Goal: Transaction & Acquisition: Purchase product/service

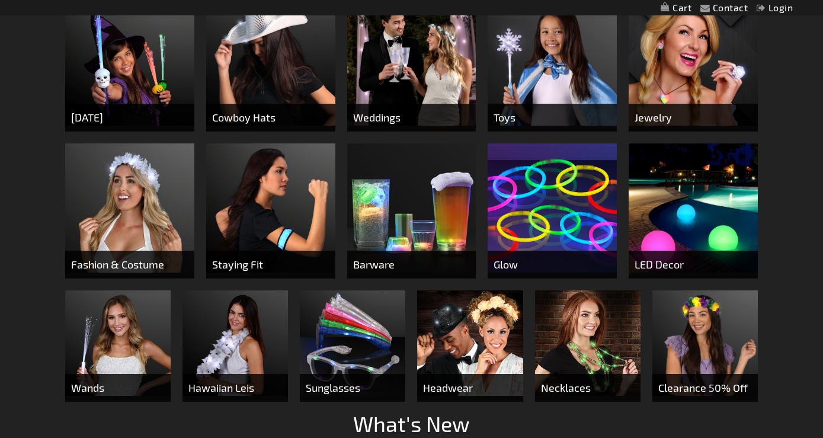
scroll to position [604, 0]
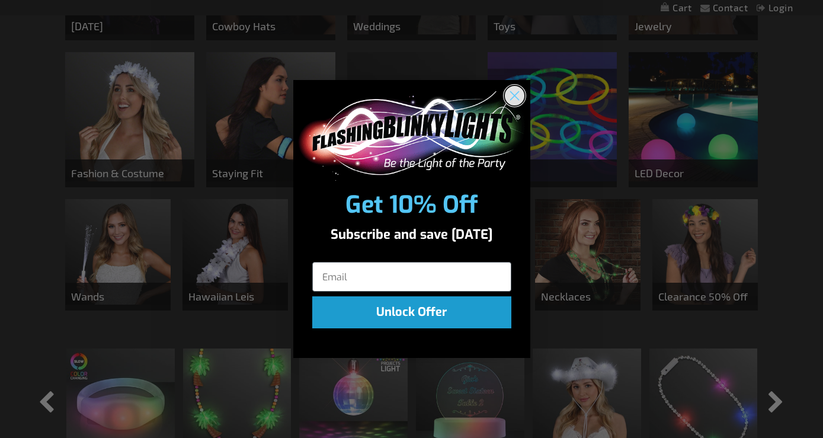
click at [512, 96] on circle "Close dialog" at bounding box center [514, 96] width 20 height 20
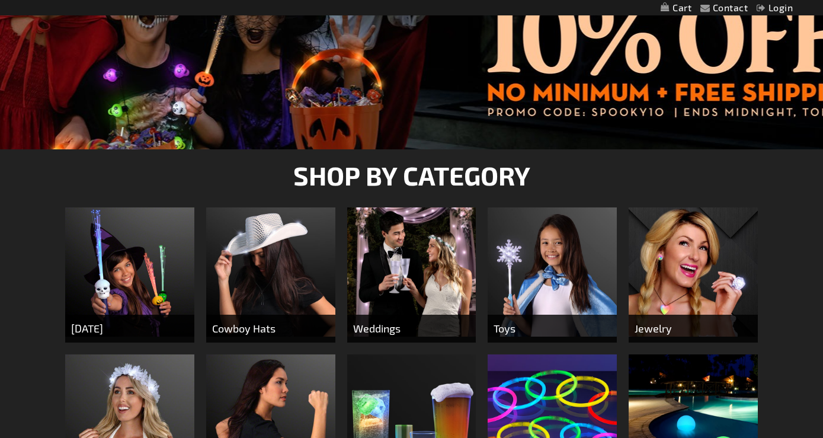
scroll to position [0, 0]
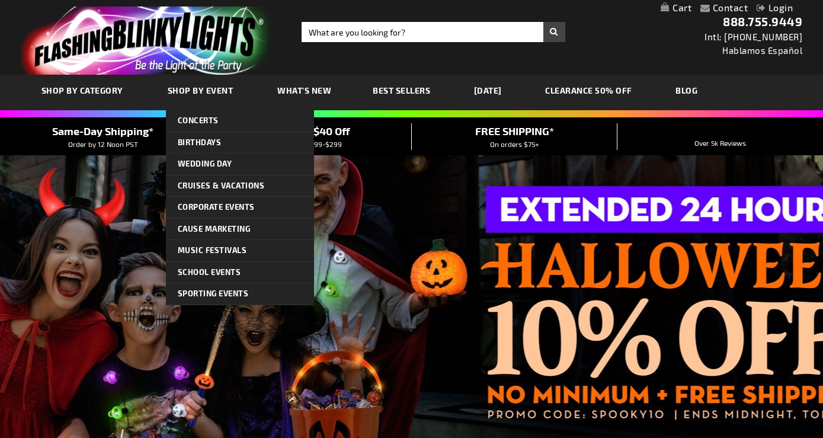
click at [187, 91] on span "Shop By Event" at bounding box center [201, 90] width 66 height 10
click at [207, 124] on span "Concerts" at bounding box center [198, 120] width 41 height 9
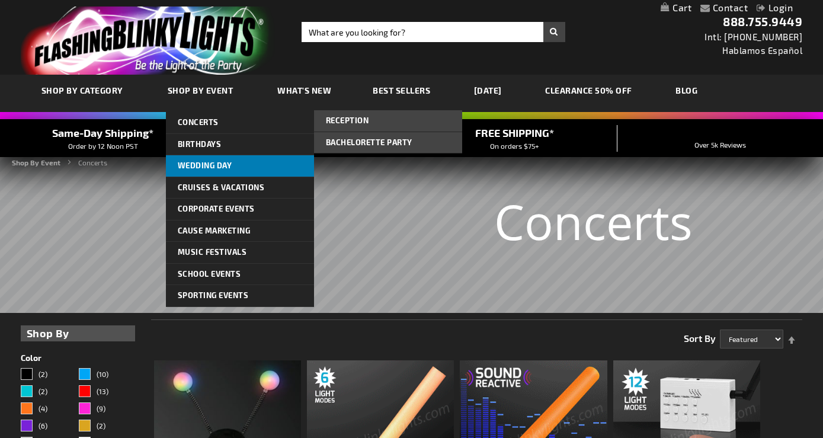
click at [221, 165] on span "Wedding Day" at bounding box center [205, 165] width 55 height 9
